Goal: Information Seeking & Learning: Learn about a topic

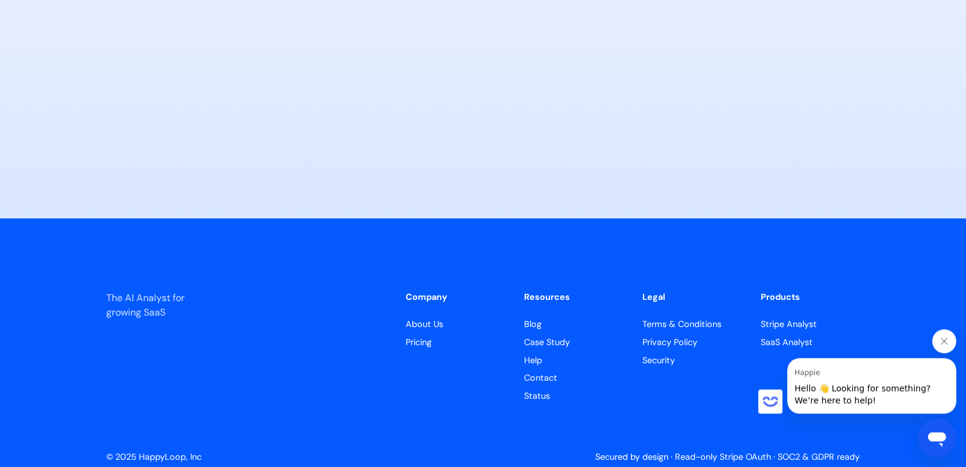
scroll to position [5991, 0]
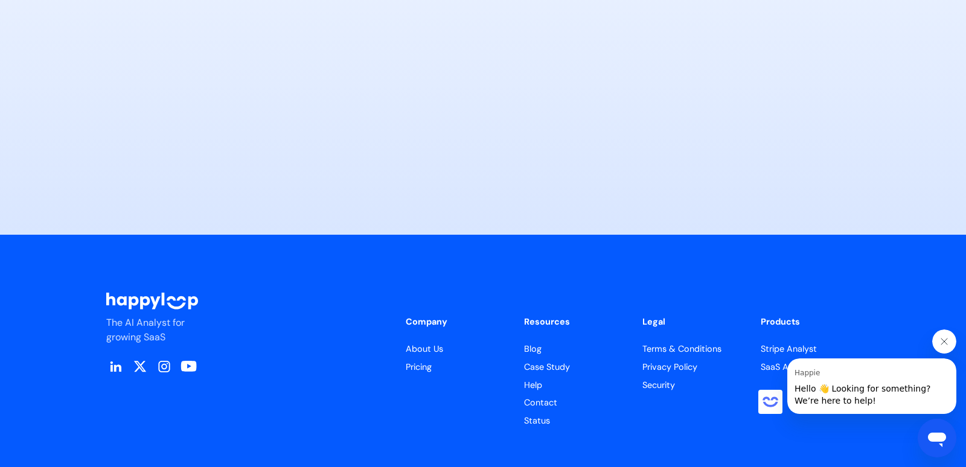
click at [412, 361] on link "Pricing" at bounding box center [455, 367] width 99 height 13
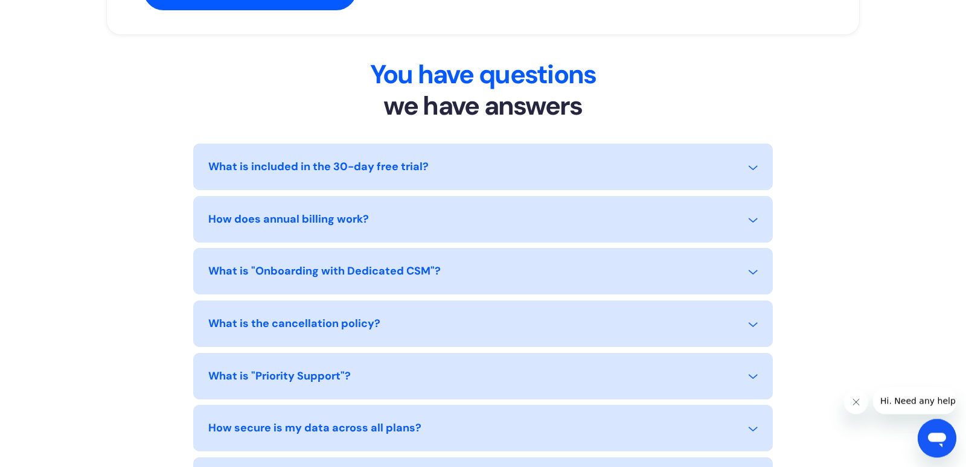
scroll to position [1098, 0]
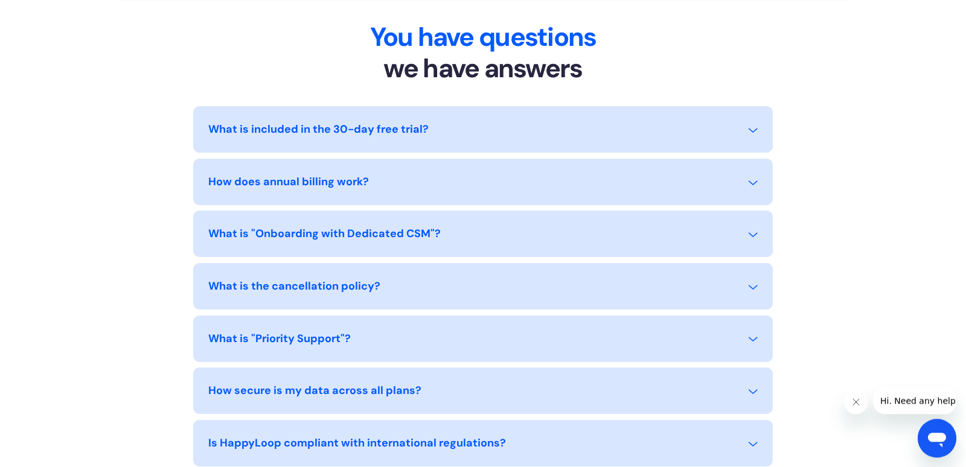
click at [739, 126] on div "What is included in the 30-day free trial?" at bounding box center [482, 136] width 549 height 31
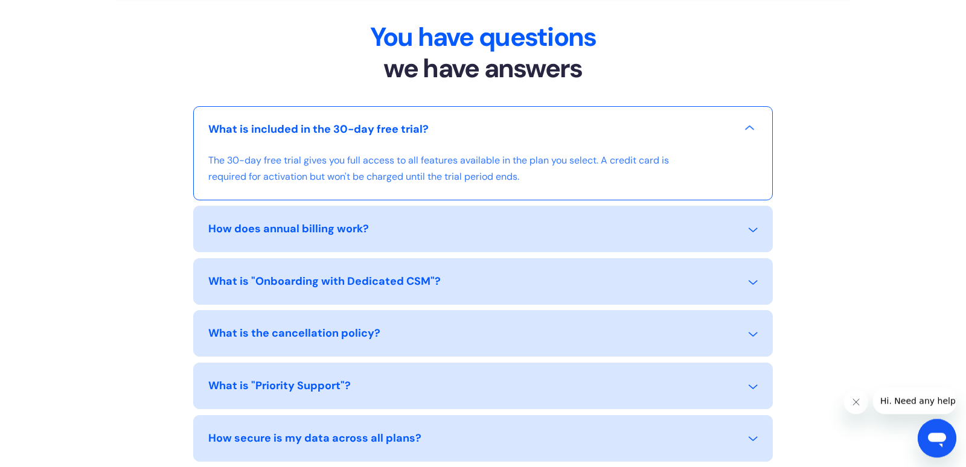
click at [739, 126] on div "What is included in the 30-day free trial?" at bounding box center [482, 136] width 549 height 31
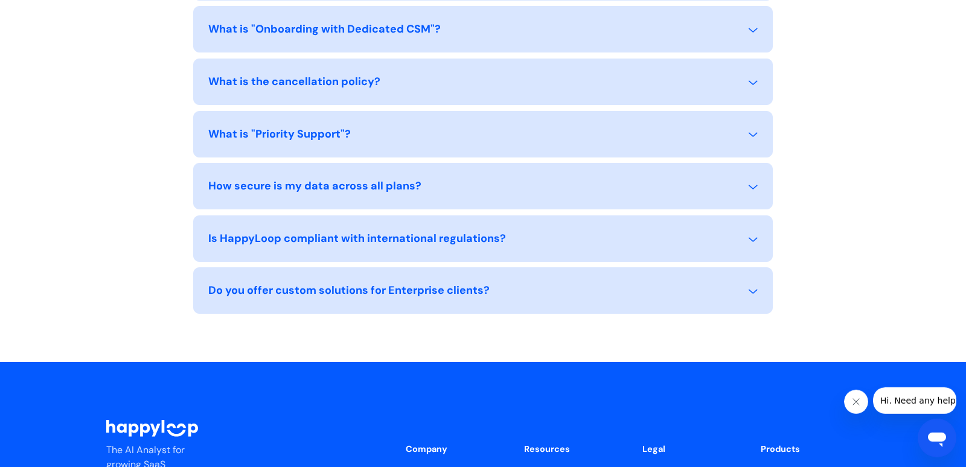
scroll to position [1267, 0]
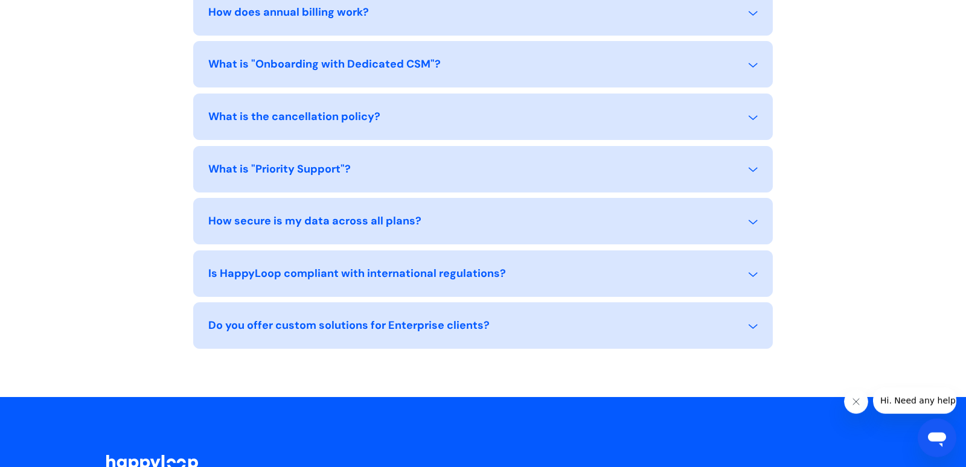
click at [722, 175] on div "What is "Priority Support"?" at bounding box center [482, 176] width 549 height 31
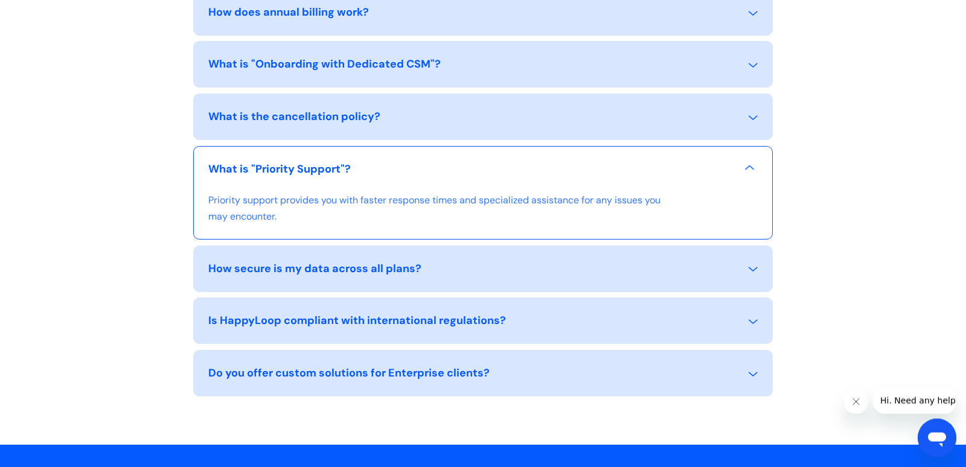
click at [722, 175] on div "What is "Priority Support"?" at bounding box center [482, 176] width 549 height 31
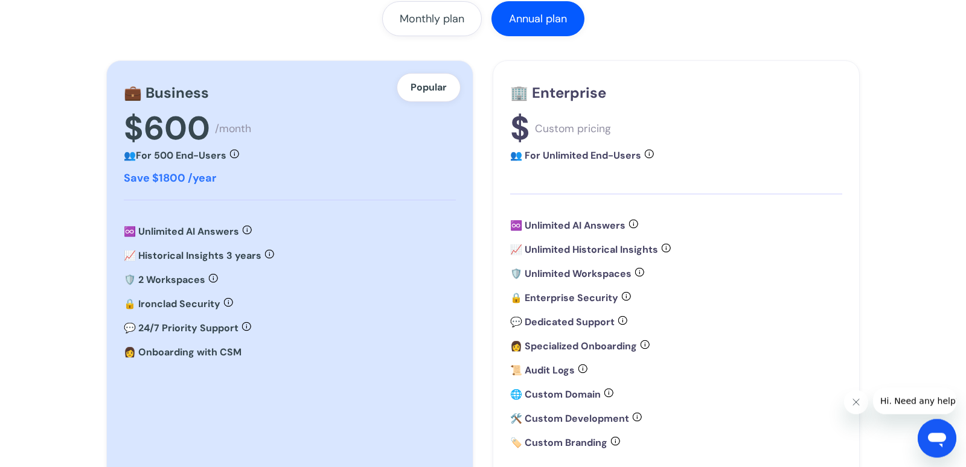
scroll to position [0, 0]
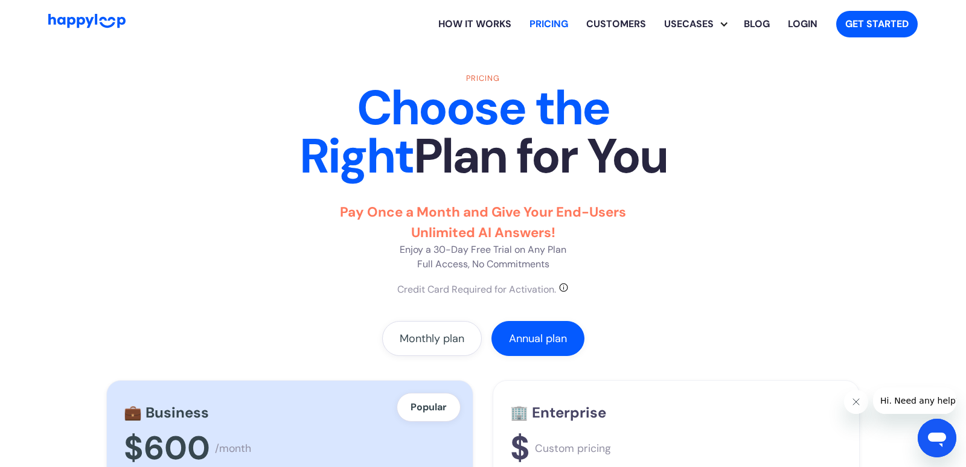
click at [501, 27] on link "How it works" at bounding box center [474, 24] width 91 height 39
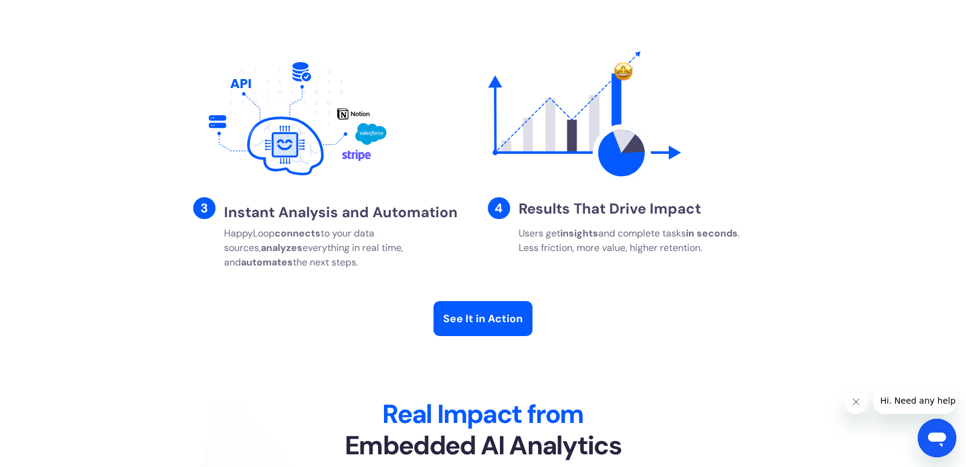
scroll to position [2106, 0]
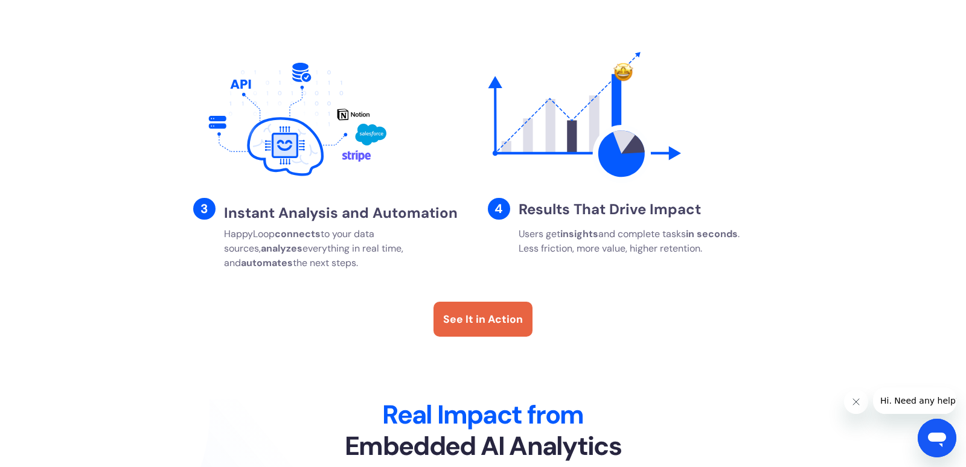
click at [470, 327] on div "See It in Action" at bounding box center [483, 320] width 80 height 16
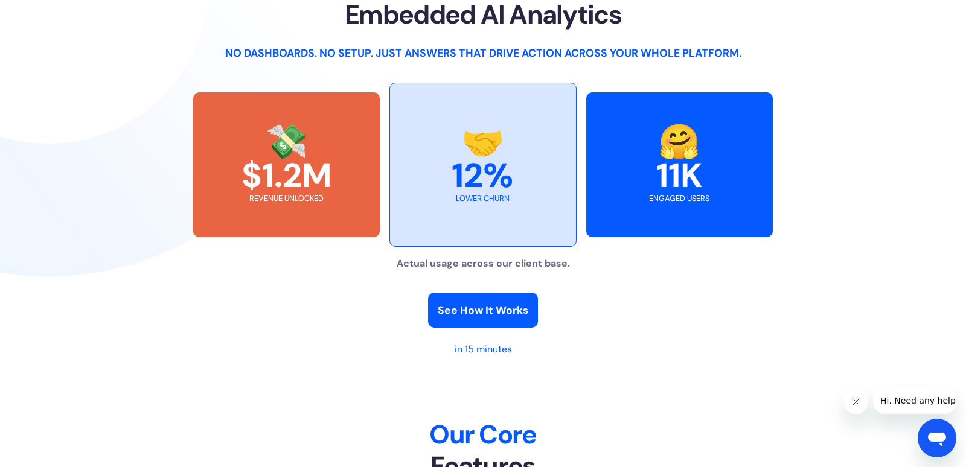
scroll to position [2541, 0]
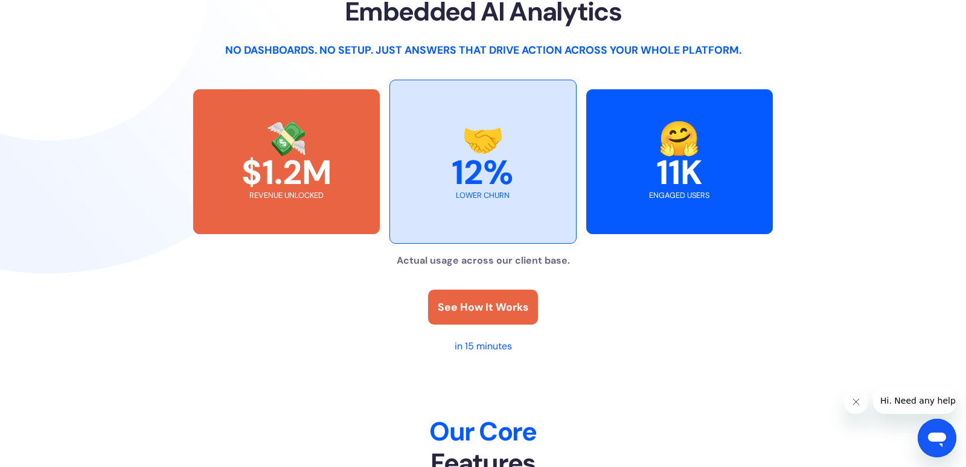
click at [462, 315] on div "See How It Works" at bounding box center [483, 307] width 91 height 16
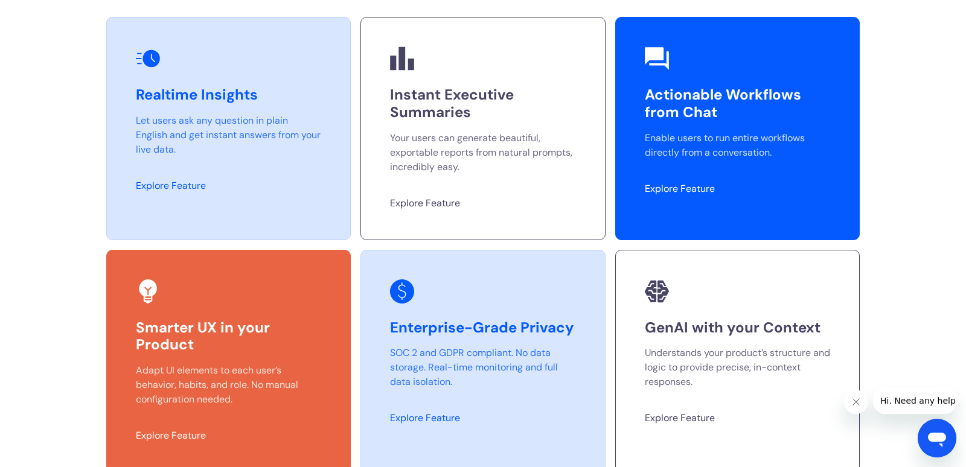
scroll to position [3046, 0]
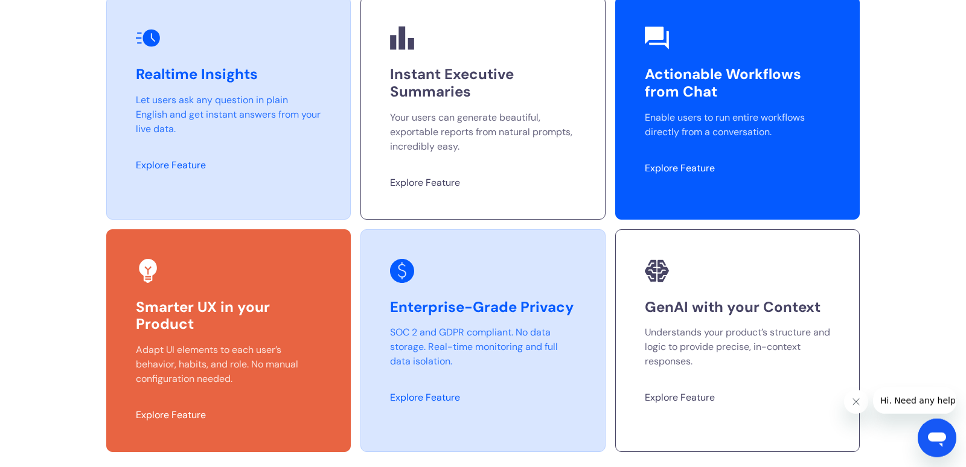
click at [170, 171] on link "Explore Feature" at bounding box center [171, 165] width 70 height 13
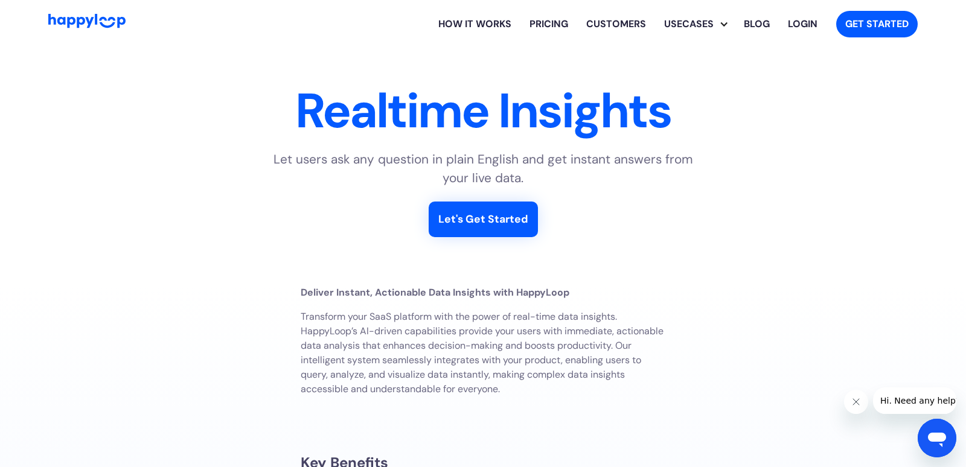
click at [516, 220] on div "Let's Get Started" at bounding box center [483, 219] width 90 height 16
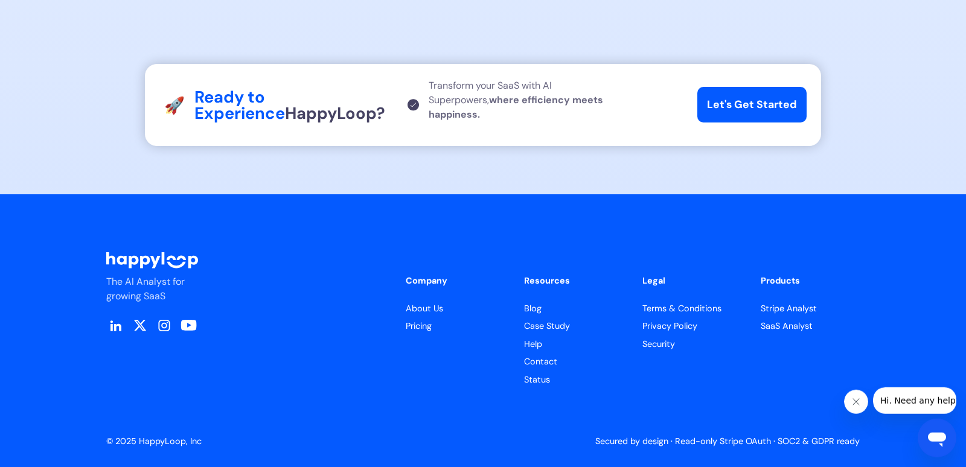
scroll to position [1694, 0]
click at [782, 308] on link "Stripe Analyst" at bounding box center [810, 309] width 99 height 13
click at [778, 310] on link "Stripe Analyst" at bounding box center [810, 309] width 99 height 13
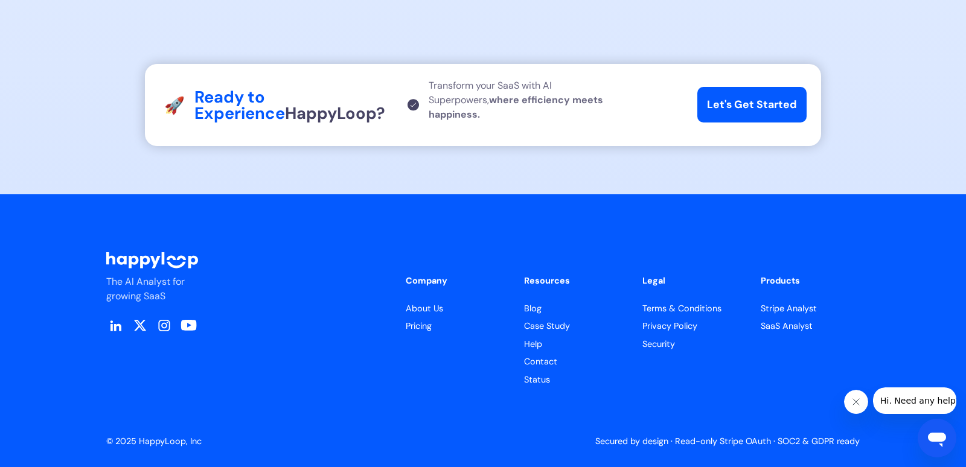
click at [778, 310] on link "Stripe Analyst" at bounding box center [810, 309] width 99 height 13
click at [780, 313] on link "Stripe Analyst" at bounding box center [810, 309] width 99 height 13
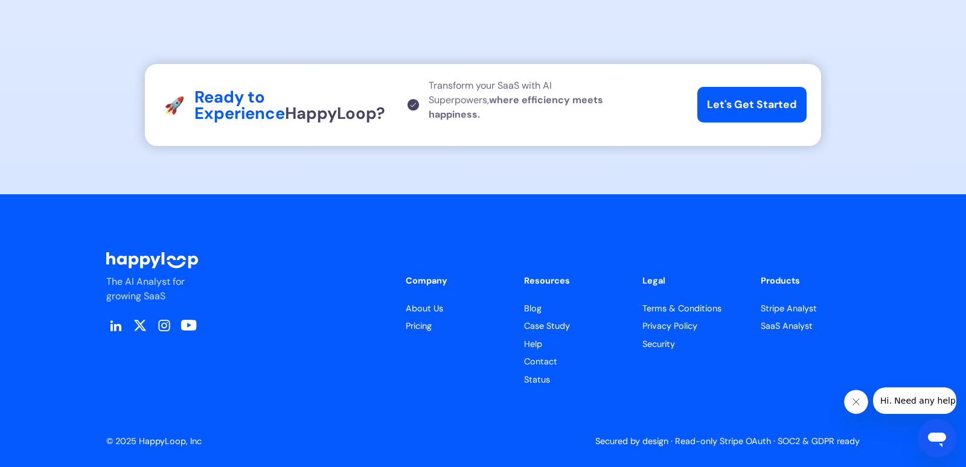
click at [769, 330] on link "SaaS Analyst" at bounding box center [810, 326] width 99 height 13
click at [800, 329] on link "SaaS Analyst" at bounding box center [810, 326] width 99 height 13
click at [427, 329] on link "Pricing" at bounding box center [455, 326] width 99 height 13
click at [424, 312] on link "About Us" at bounding box center [455, 309] width 99 height 13
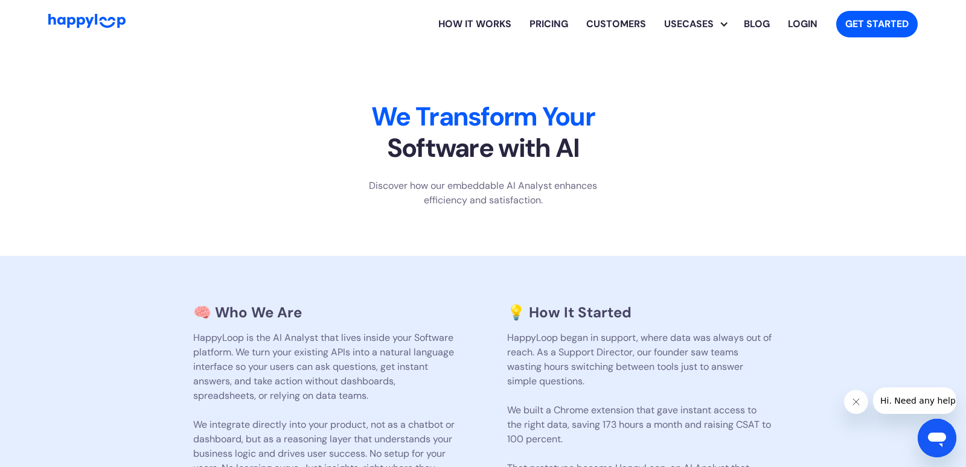
click at [504, 23] on link "How it works" at bounding box center [474, 24] width 91 height 39
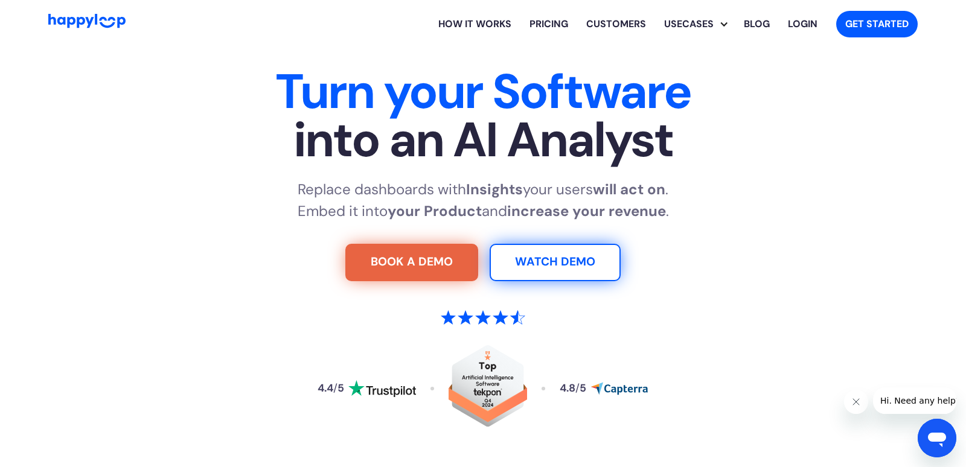
click at [390, 396] on img "Read reviews about HappyLoop on Trustpilot" at bounding box center [382, 388] width 68 height 17
click at [745, 190] on div "Replace dashboards with Insights your users will act on . Embed it into your Pr…" at bounding box center [483, 200] width 754 height 43
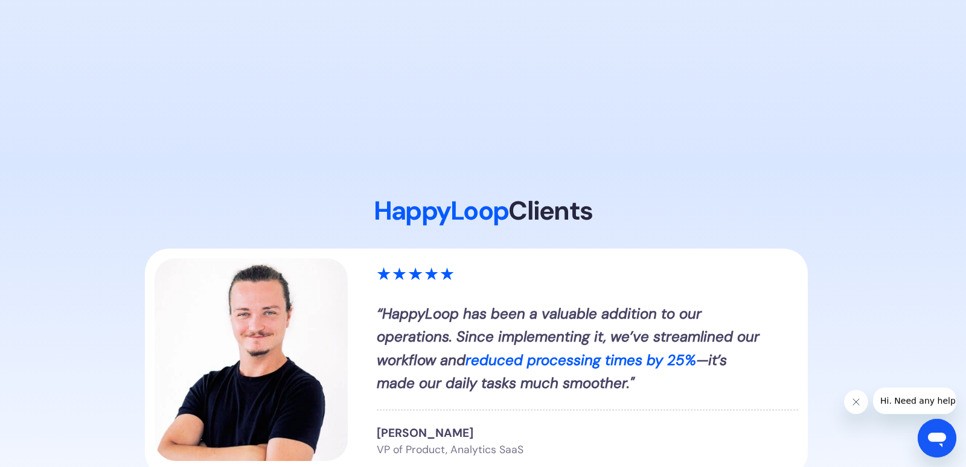
scroll to position [1310, 0]
